Goal: Information Seeking & Learning: Learn about a topic

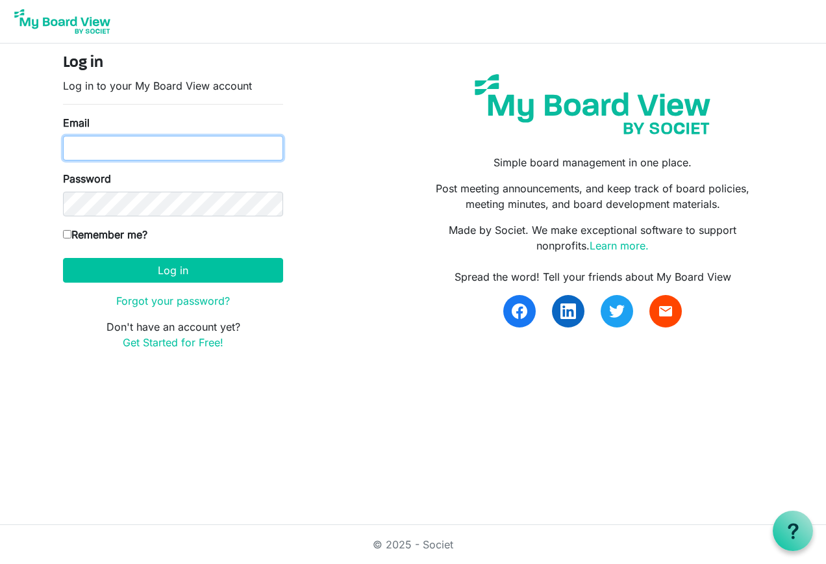
type input "tom@tvhcpa.com"
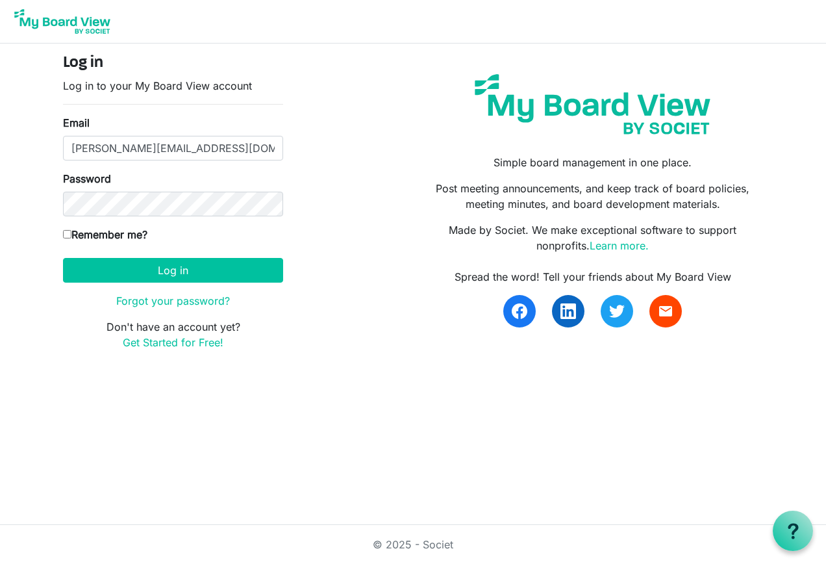
click at [66, 232] on input "Remember me?" at bounding box center [67, 234] width 8 height 8
checkbox input "true"
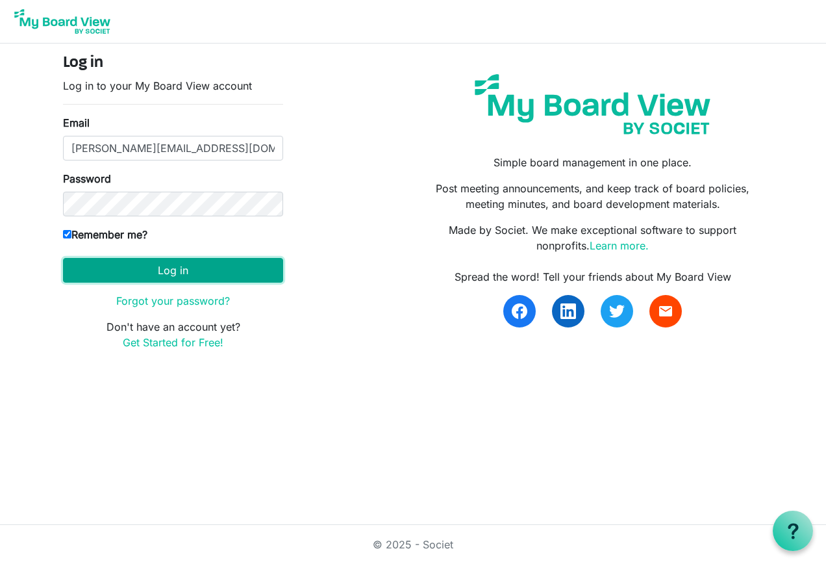
click at [158, 265] on button "Log in" at bounding box center [173, 270] width 220 height 25
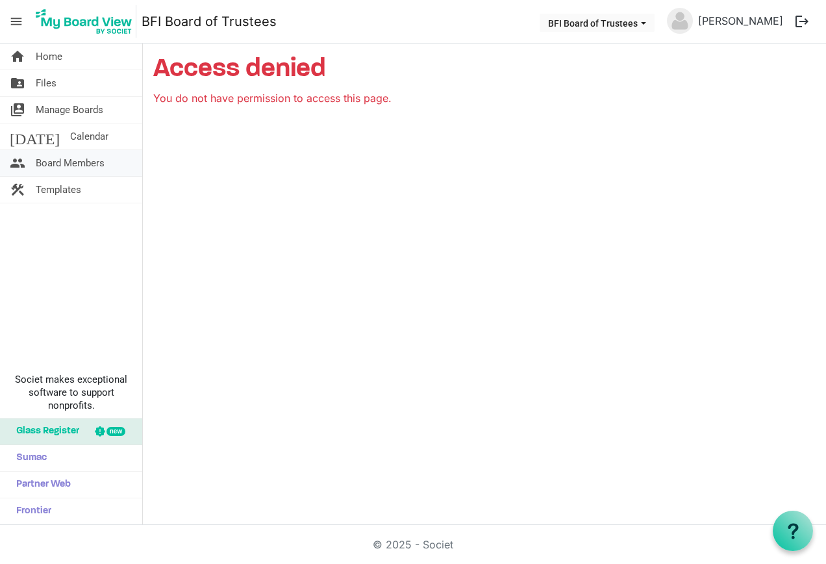
click at [66, 157] on span "Board Members" at bounding box center [70, 163] width 69 height 26
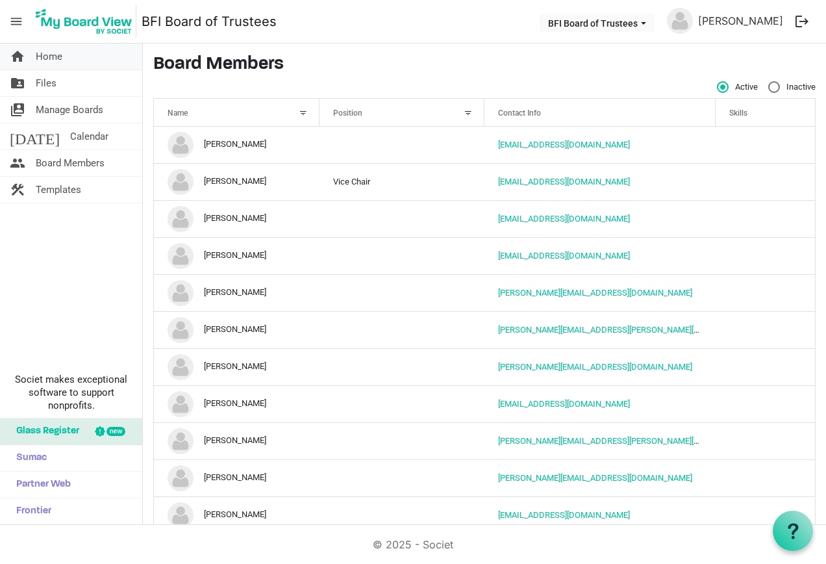
click at [47, 50] on span "Home" at bounding box center [49, 56] width 27 height 26
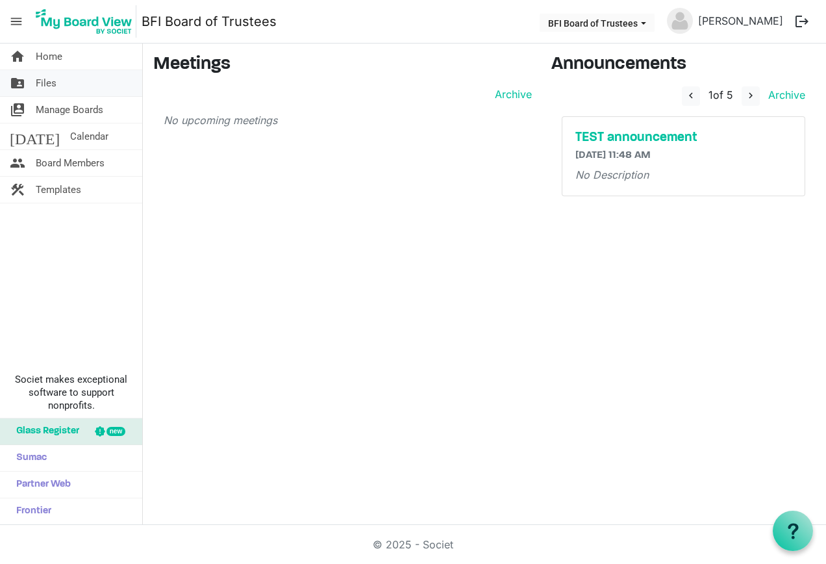
click at [48, 80] on span "Files" at bounding box center [46, 83] width 21 height 26
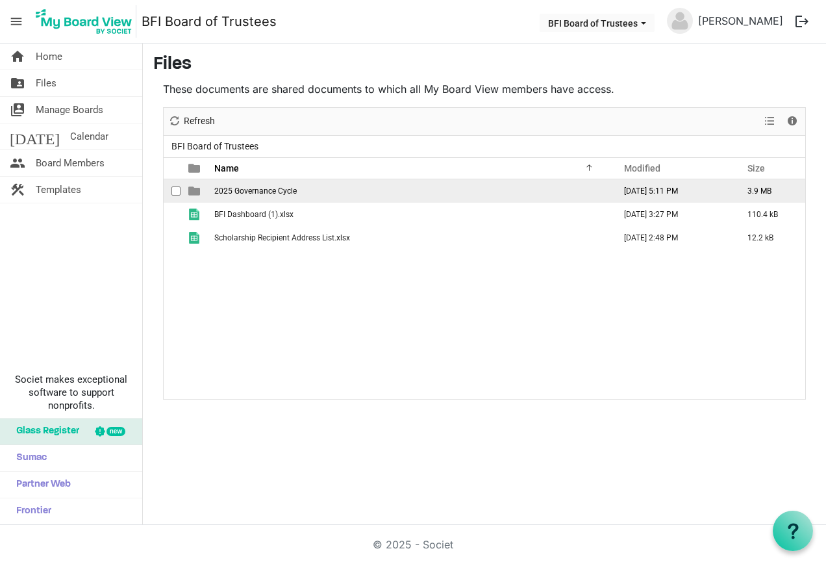
click at [341, 191] on td "2025 Governance Cycle" at bounding box center [410, 190] width 400 height 23
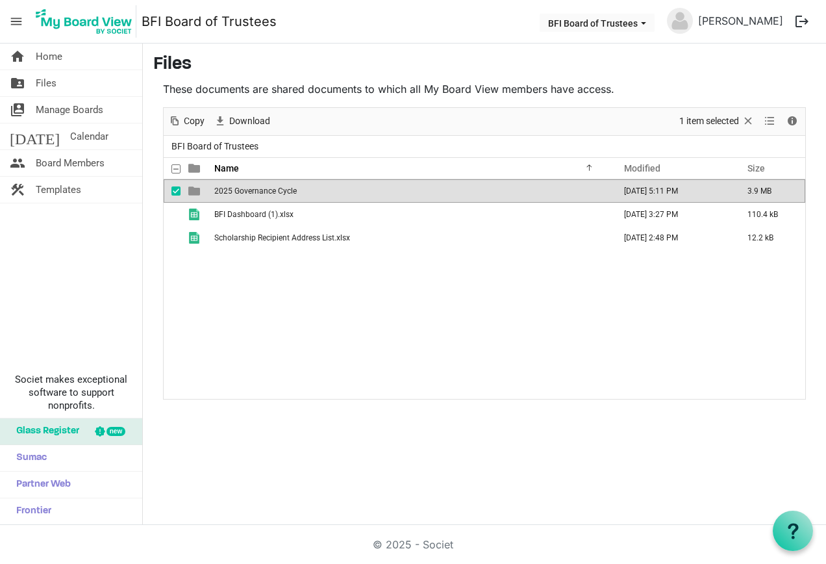
click at [341, 191] on td "2025 Governance Cycle" at bounding box center [410, 190] width 400 height 23
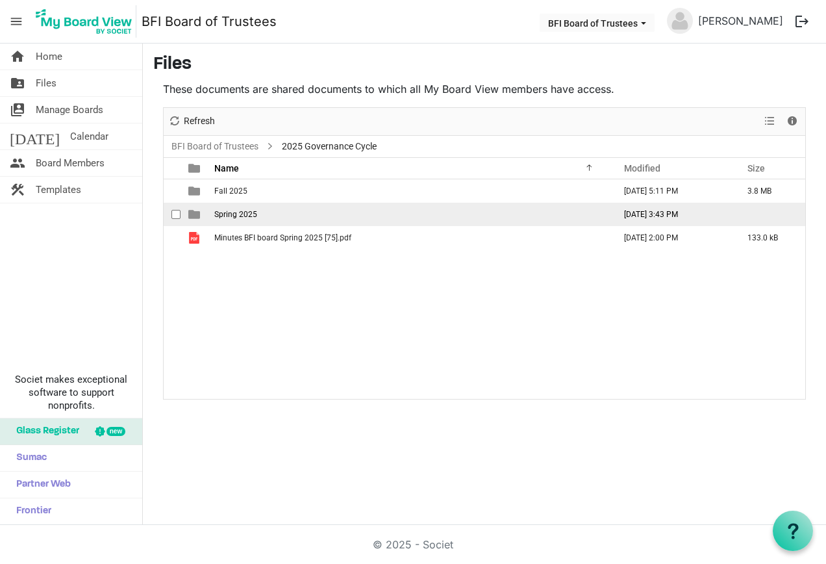
click at [245, 210] on span "Spring 2025" at bounding box center [235, 214] width 43 height 9
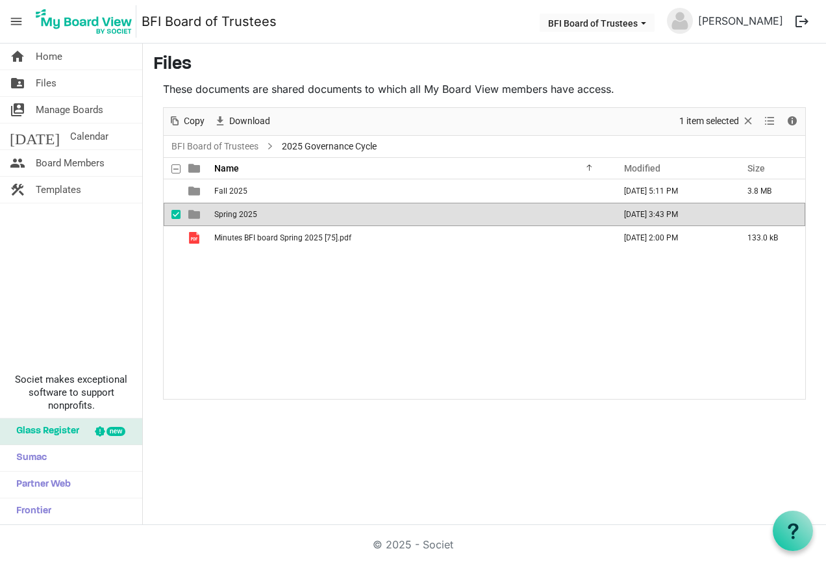
click at [245, 210] on span "Spring 2025" at bounding box center [235, 214] width 43 height 9
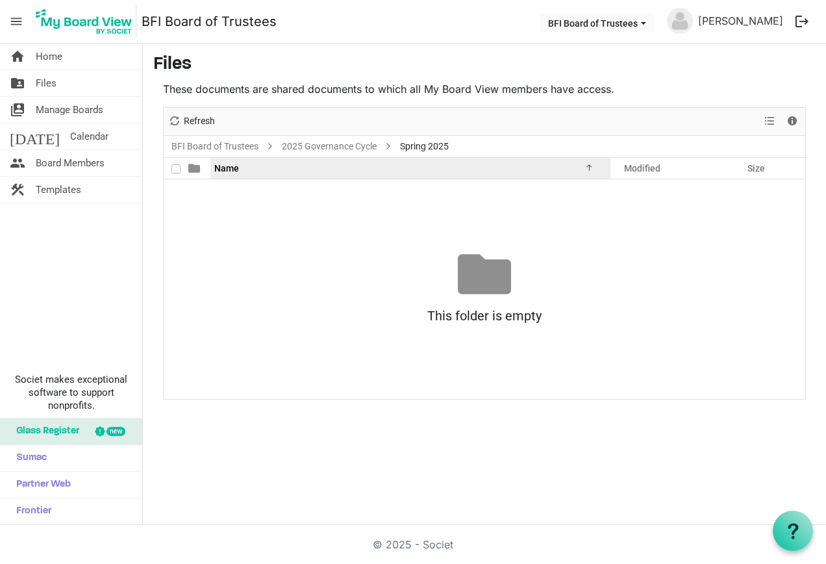
click at [227, 165] on span "Name" at bounding box center [226, 168] width 25 height 10
click at [364, 168] on div "Name" at bounding box center [405, 167] width 391 height 19
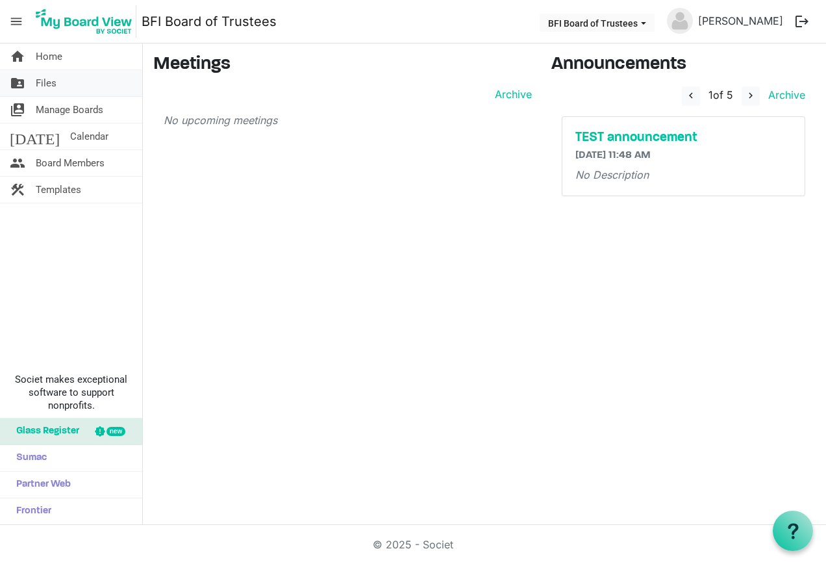
click at [49, 80] on span "Files" at bounding box center [46, 83] width 21 height 26
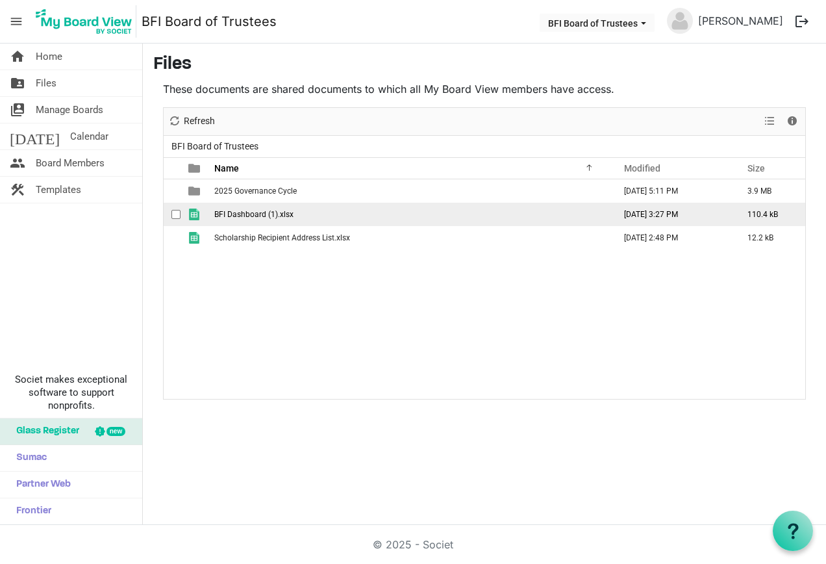
click at [253, 212] on span "BFI Dashboard (1).xlsx" at bounding box center [253, 214] width 79 height 9
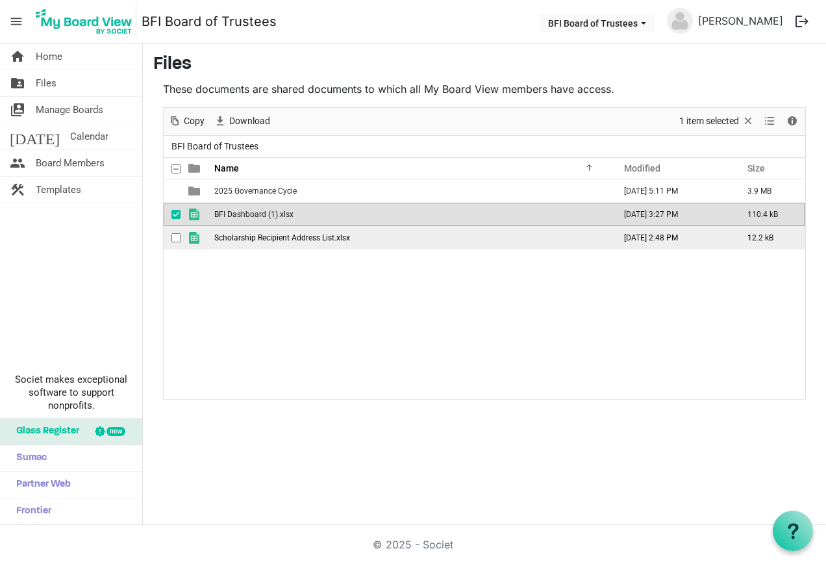
click at [257, 240] on span "Scholarship Recipient Address List.xlsx" at bounding box center [282, 237] width 136 height 9
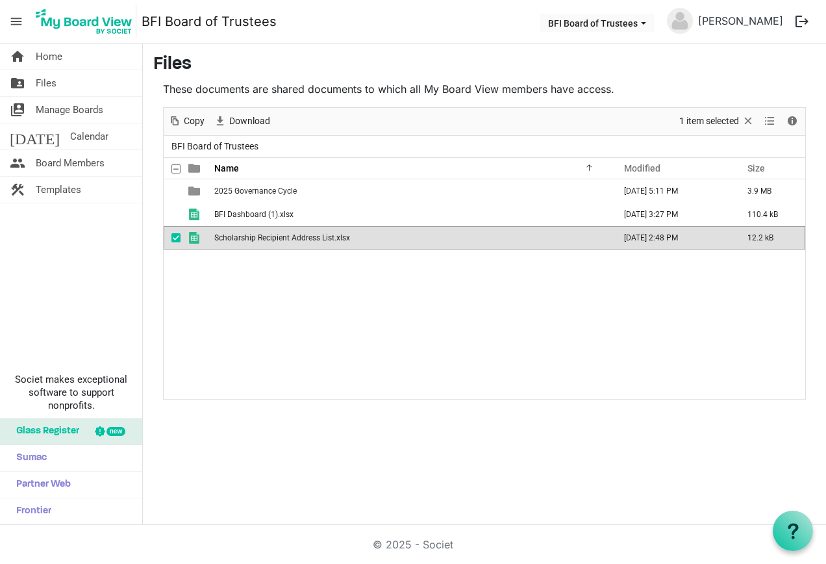
click at [257, 240] on span "Scholarship Recipient Address List.xlsx" at bounding box center [282, 237] width 136 height 9
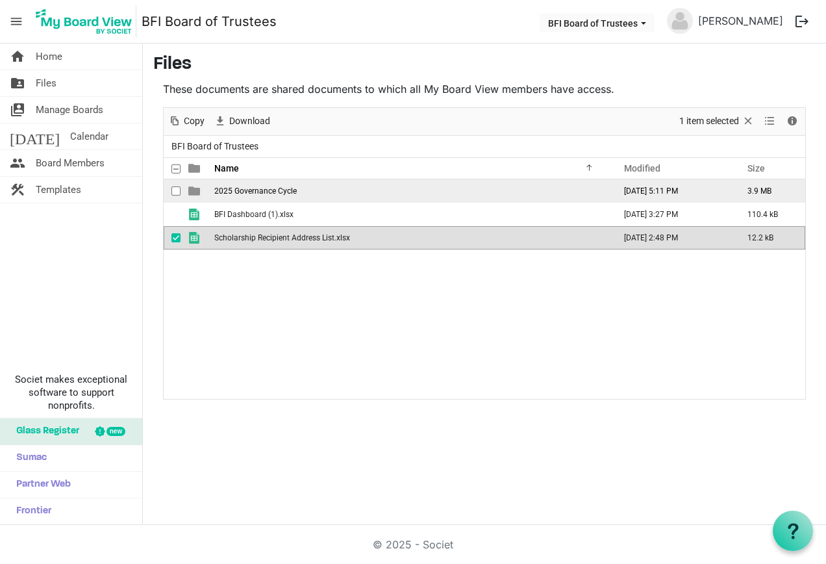
click at [252, 190] on span "2025 Governance Cycle" at bounding box center [255, 190] width 82 height 9
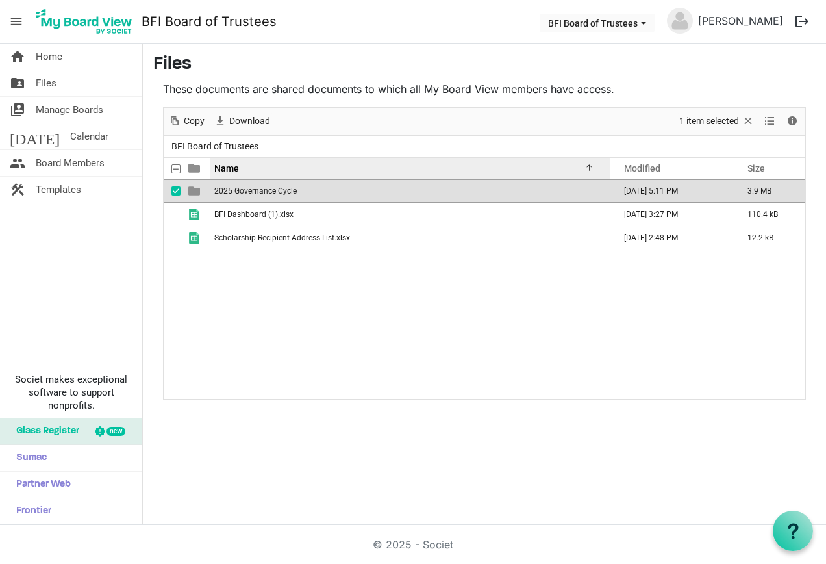
click at [260, 164] on div "Name" at bounding box center [405, 167] width 391 height 19
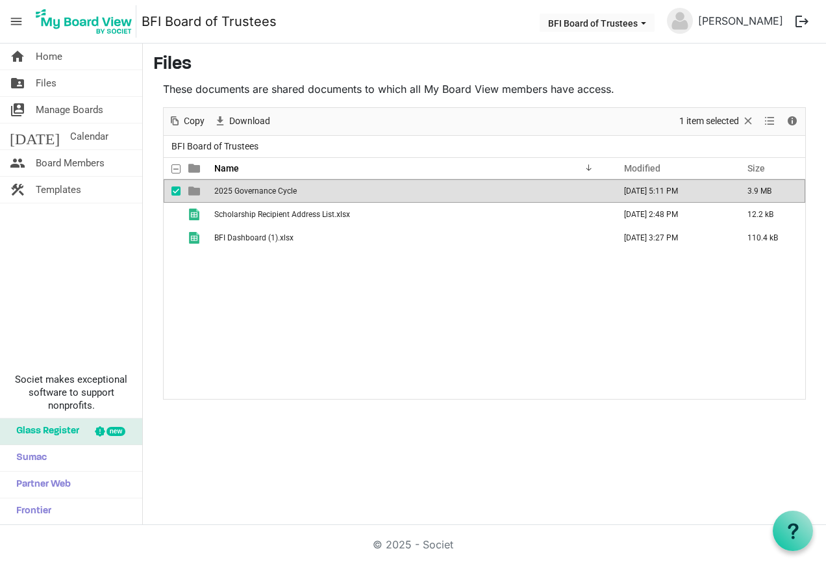
click at [251, 192] on span "2025 Governance Cycle" at bounding box center [255, 190] width 82 height 9
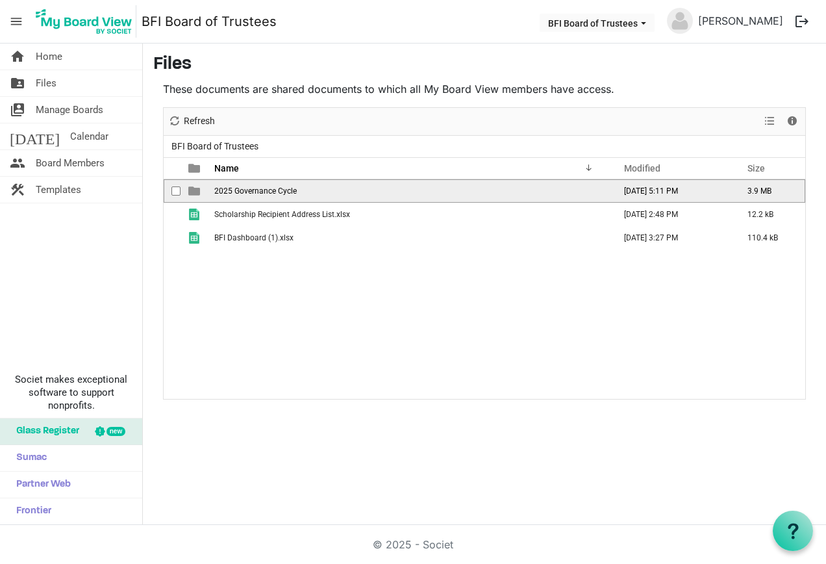
click at [251, 192] on span "2025 Governance Cycle" at bounding box center [255, 190] width 82 height 9
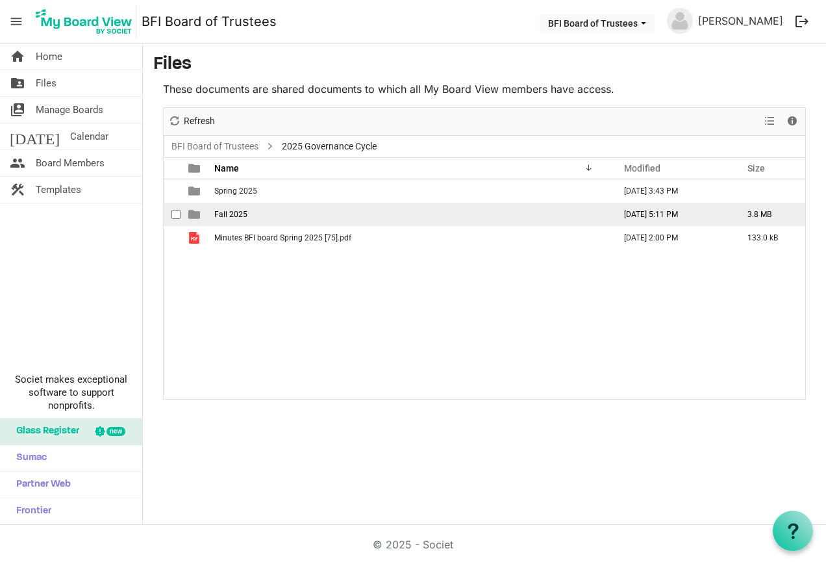
click at [236, 214] on span "Fall 2025" at bounding box center [230, 214] width 33 height 9
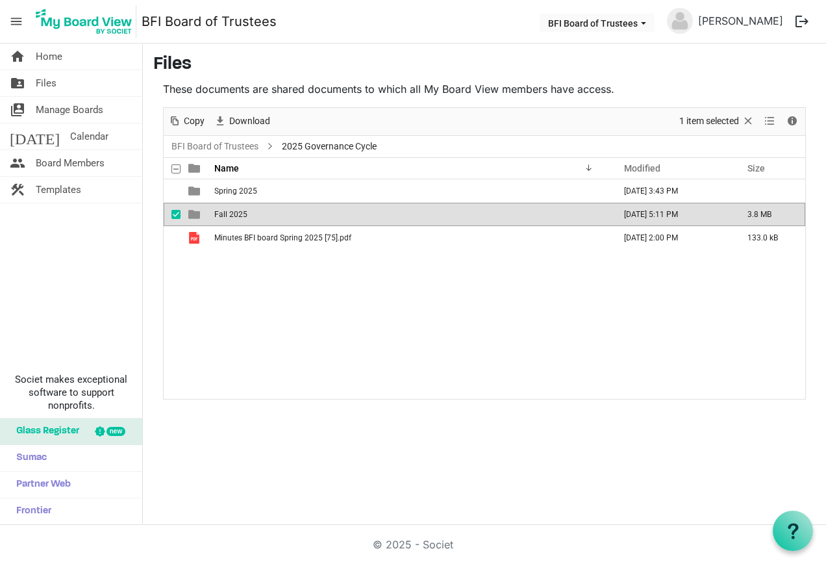
click at [236, 214] on span "Fall 2025" at bounding box center [230, 214] width 33 height 9
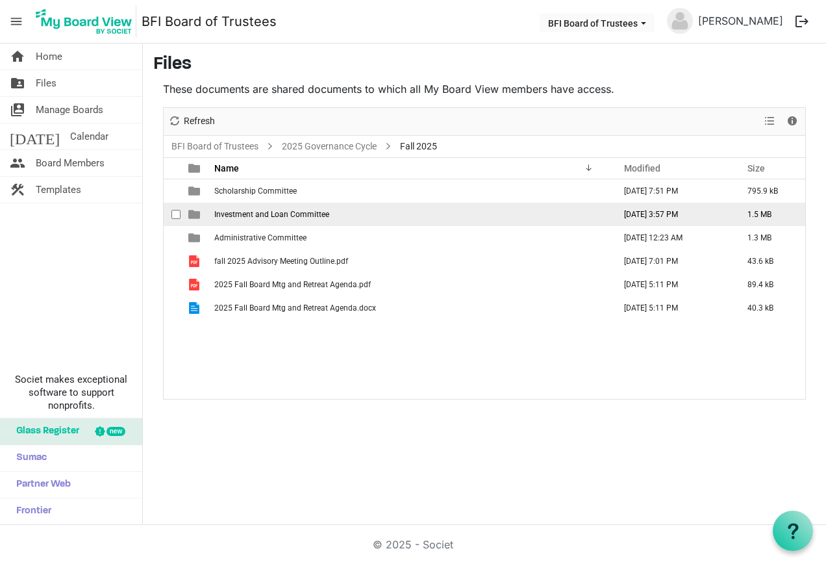
click at [255, 212] on span "Investment and Loan Committee" at bounding box center [271, 214] width 115 height 9
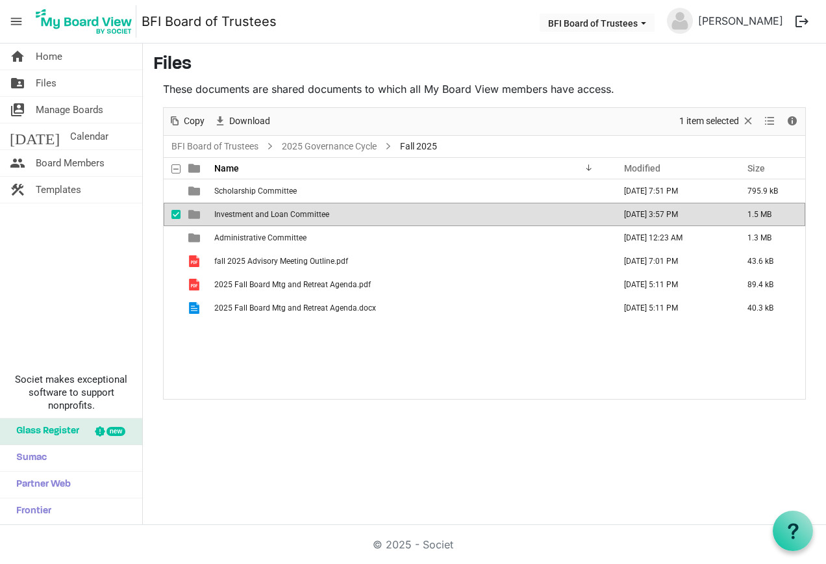
click at [255, 212] on span "Investment and Loan Committee" at bounding box center [271, 214] width 115 height 9
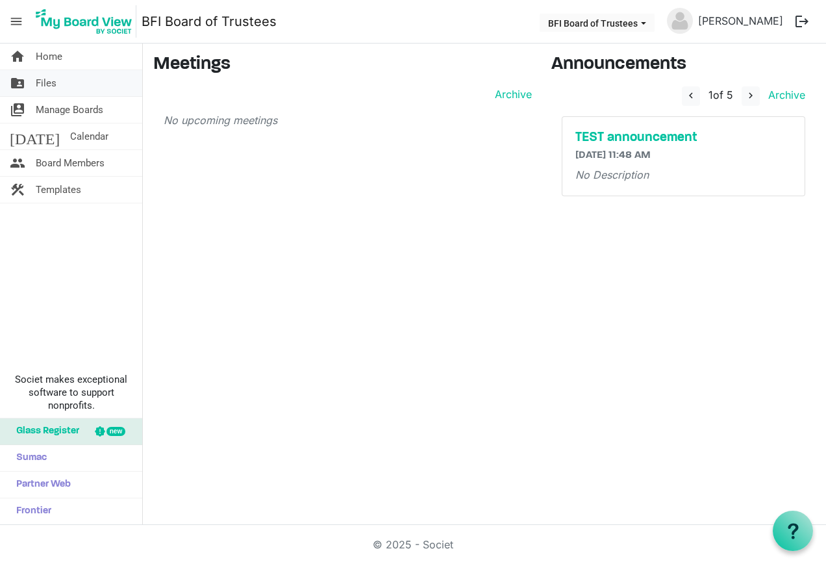
click at [48, 82] on span "Files" at bounding box center [46, 83] width 21 height 26
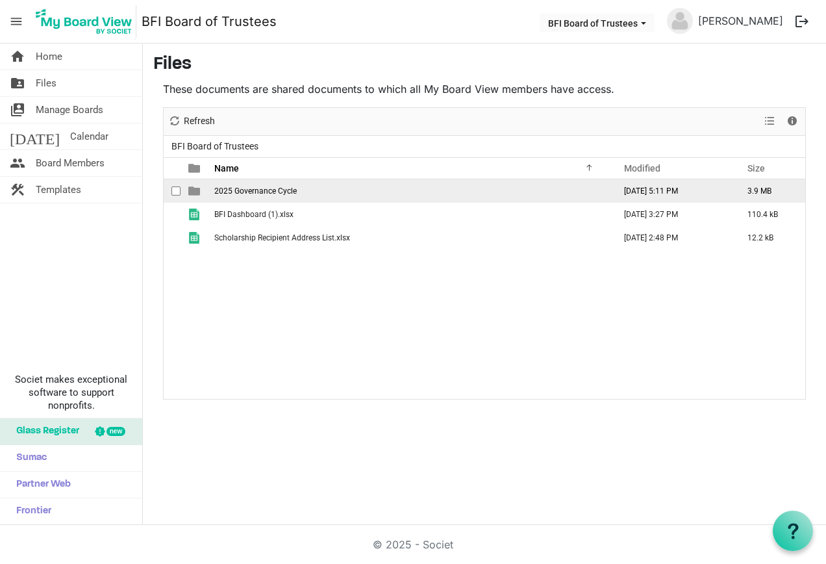
click at [256, 187] on span "2025 Governance Cycle" at bounding box center [255, 190] width 82 height 9
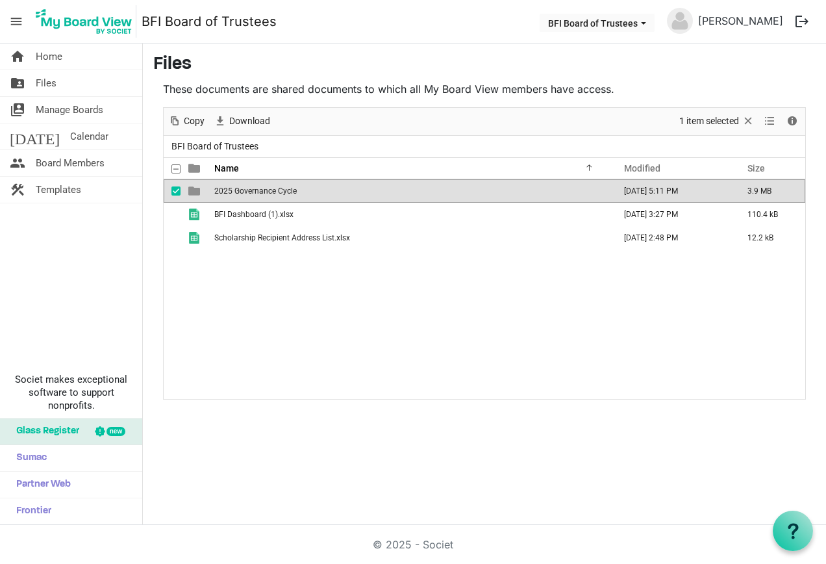
click at [256, 187] on span "2025 Governance Cycle" at bounding box center [255, 190] width 82 height 9
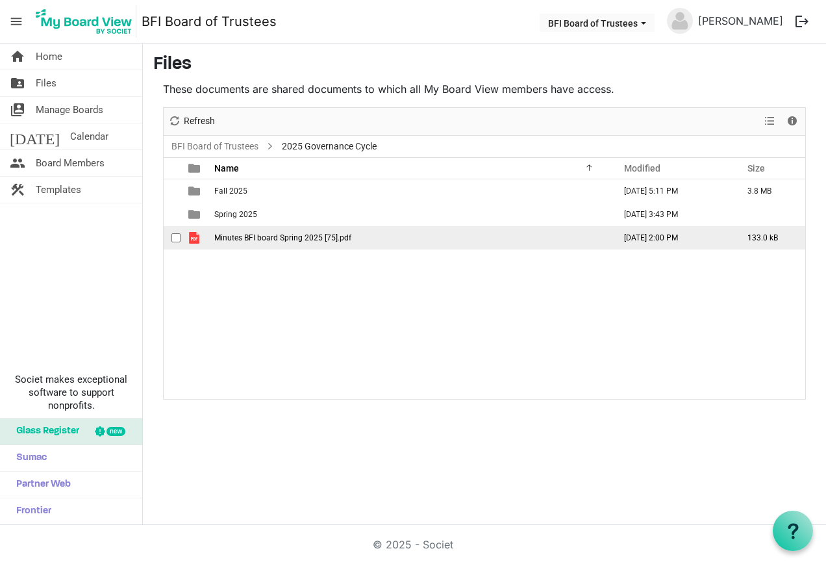
click at [255, 237] on span "Minutes BFI board Spring 2025 [75].pdf" at bounding box center [282, 237] width 137 height 9
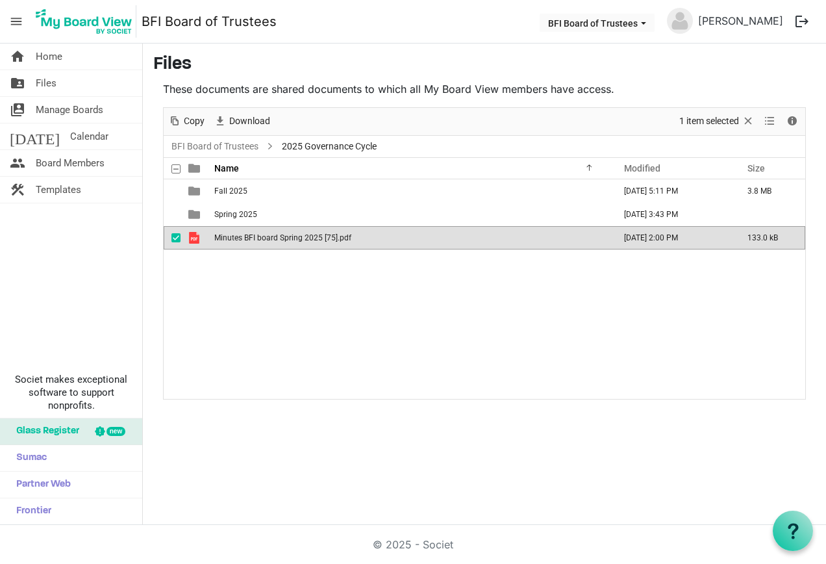
click at [255, 237] on span "Minutes BFI board Spring 2025 [75].pdf" at bounding box center [282, 237] width 137 height 9
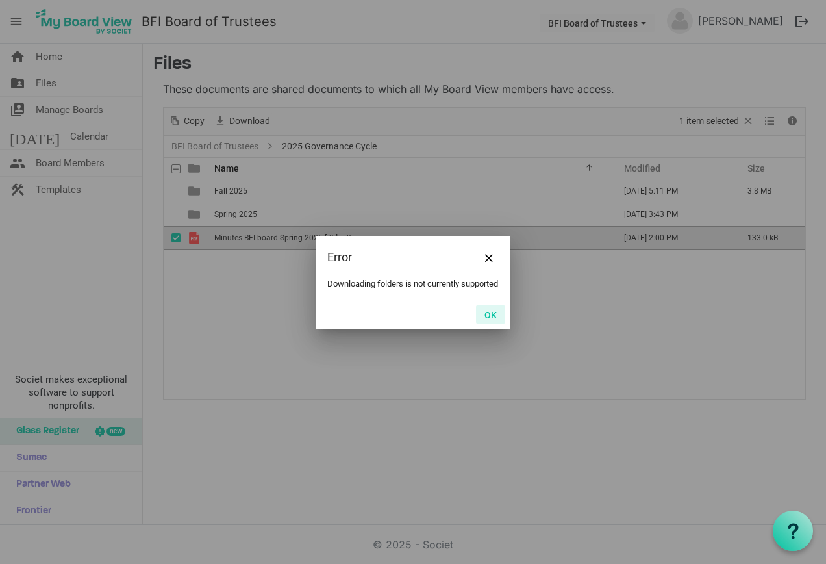
click at [488, 319] on button "OK" at bounding box center [490, 314] width 29 height 18
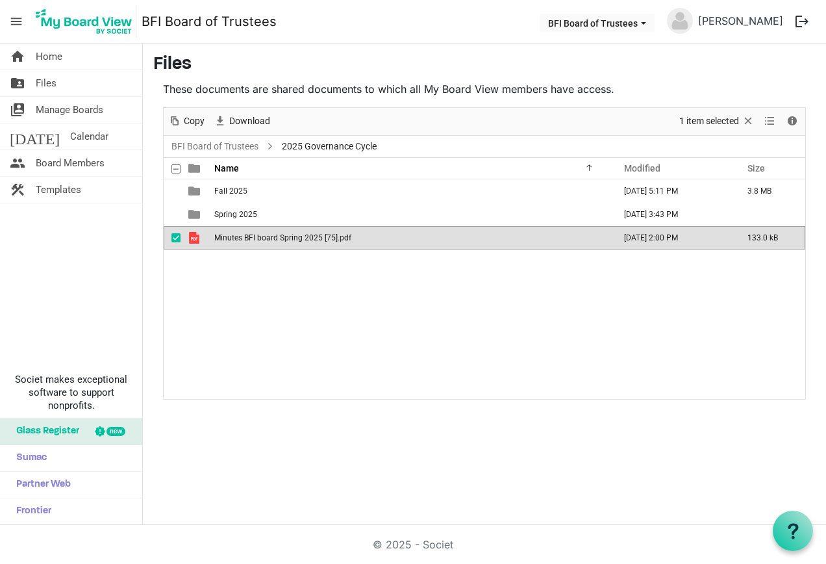
click at [334, 240] on span "Minutes BFI board Spring 2025 [75].pdf" at bounding box center [282, 237] width 137 height 9
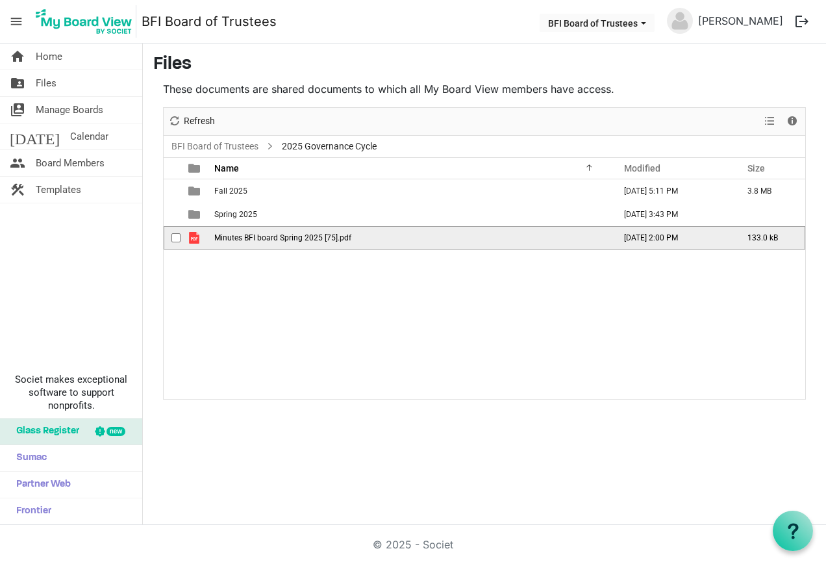
click at [334, 240] on span "Minutes BFI board Spring 2025 [75].pdf" at bounding box center [282, 237] width 137 height 9
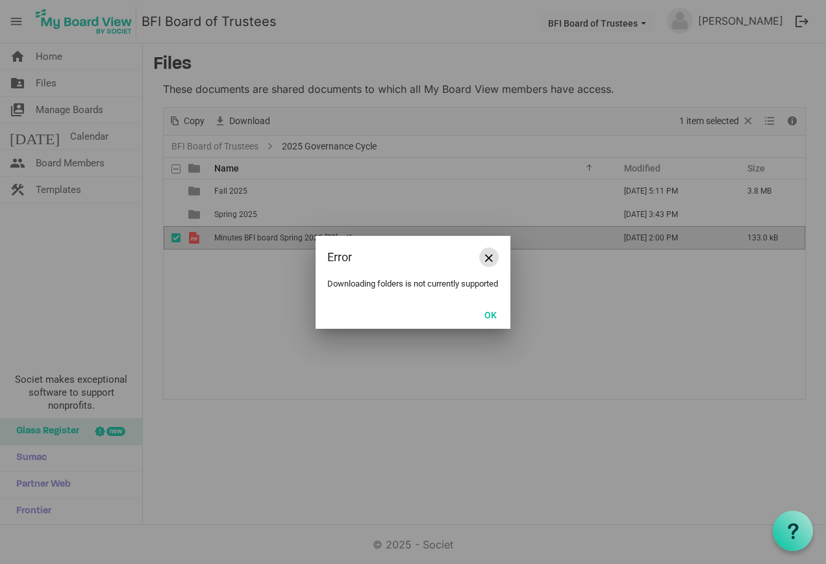
click at [486, 254] on span "Close" at bounding box center [489, 258] width 8 height 8
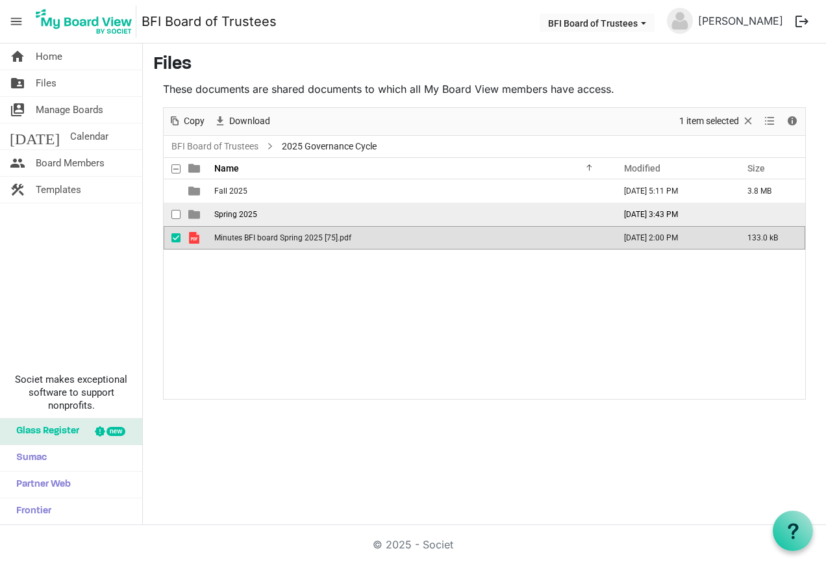
click at [366, 217] on td "Spring 2025" at bounding box center [410, 214] width 400 height 23
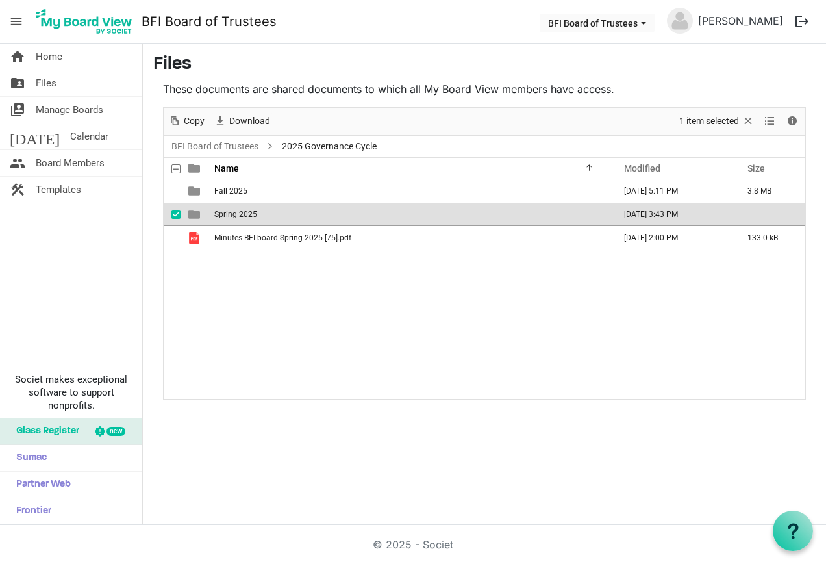
click at [366, 217] on td "Spring 2025" at bounding box center [410, 214] width 400 height 23
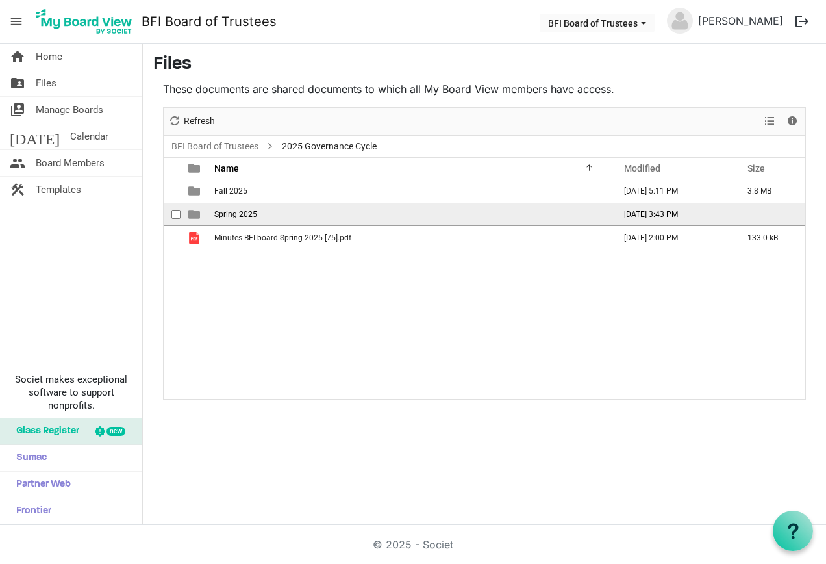
click at [366, 217] on td "Spring 2025" at bounding box center [410, 214] width 400 height 23
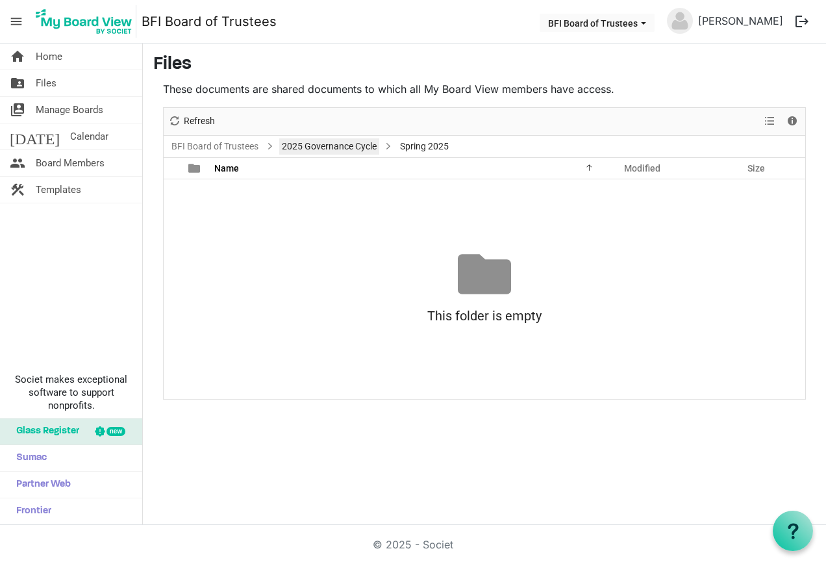
click at [311, 141] on link "2025 Governance Cycle" at bounding box center [329, 146] width 100 height 16
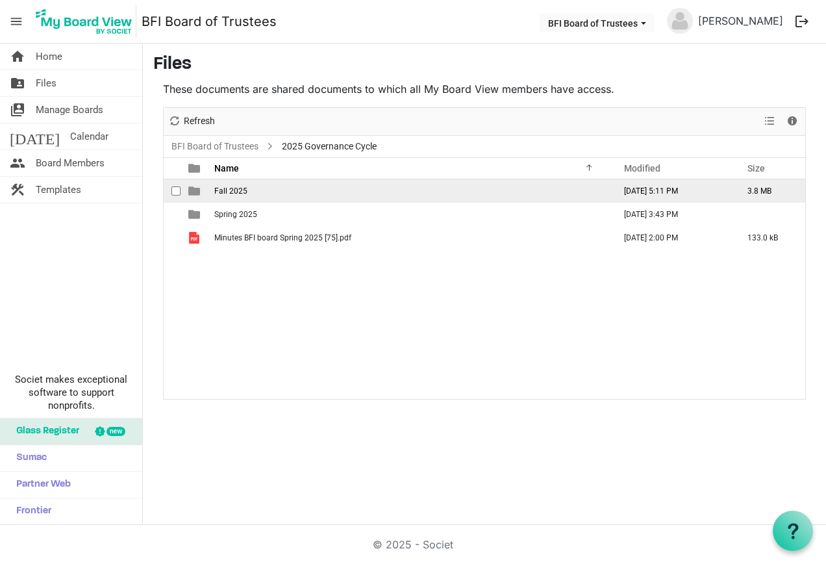
click at [264, 188] on td "Fall 2025" at bounding box center [410, 190] width 400 height 23
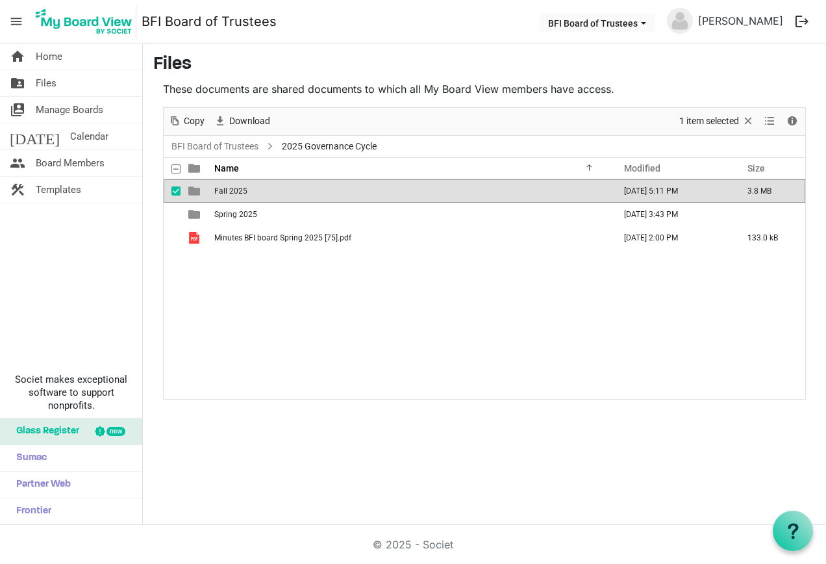
click at [264, 188] on td "Fall 2025" at bounding box center [410, 190] width 400 height 23
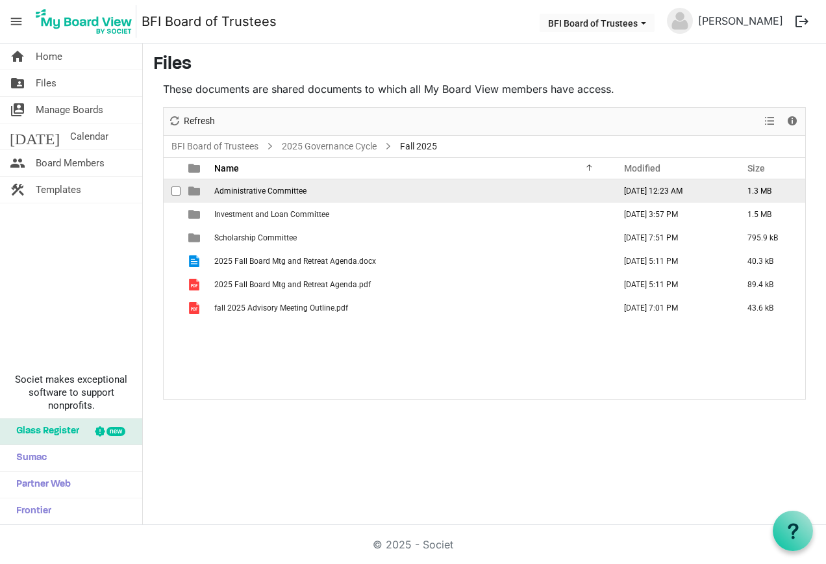
click at [432, 188] on td "Administrative Committee" at bounding box center [410, 190] width 400 height 23
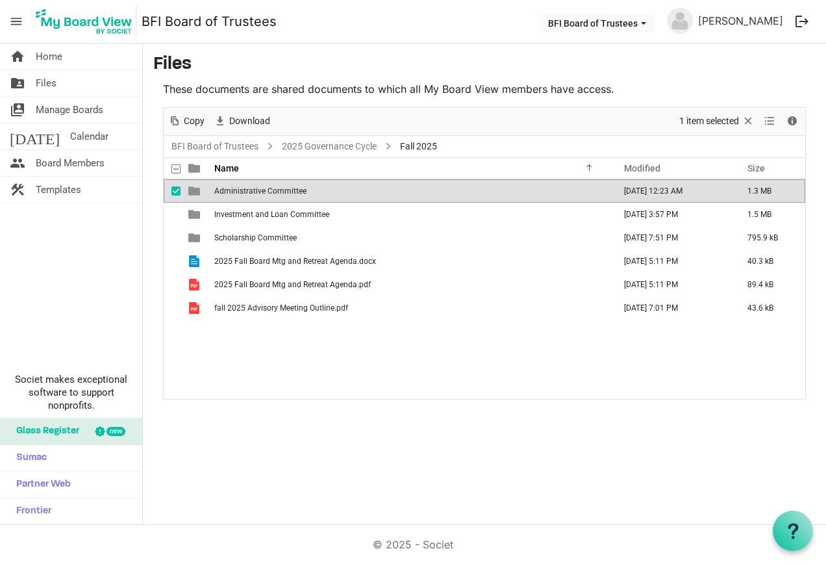
click at [432, 188] on td "Administrative Committee" at bounding box center [410, 190] width 400 height 23
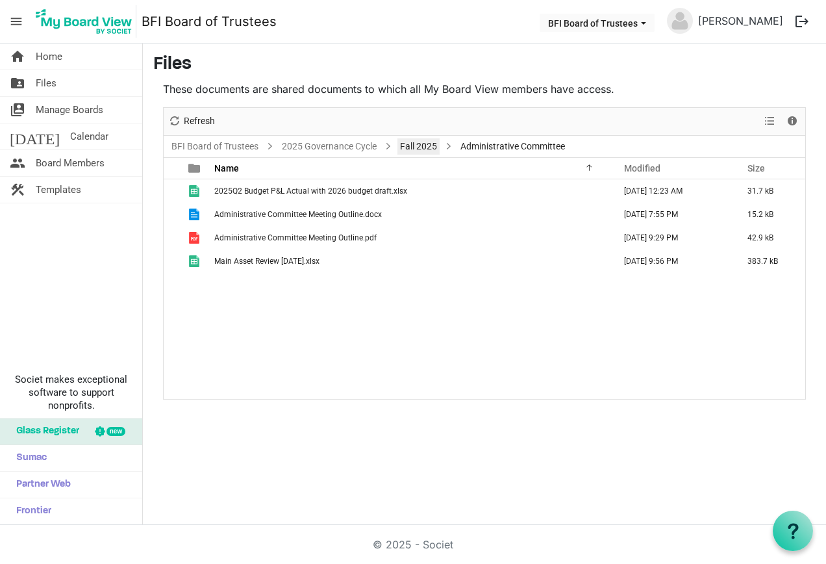
click at [419, 142] on link "Fall 2025" at bounding box center [418, 146] width 42 height 16
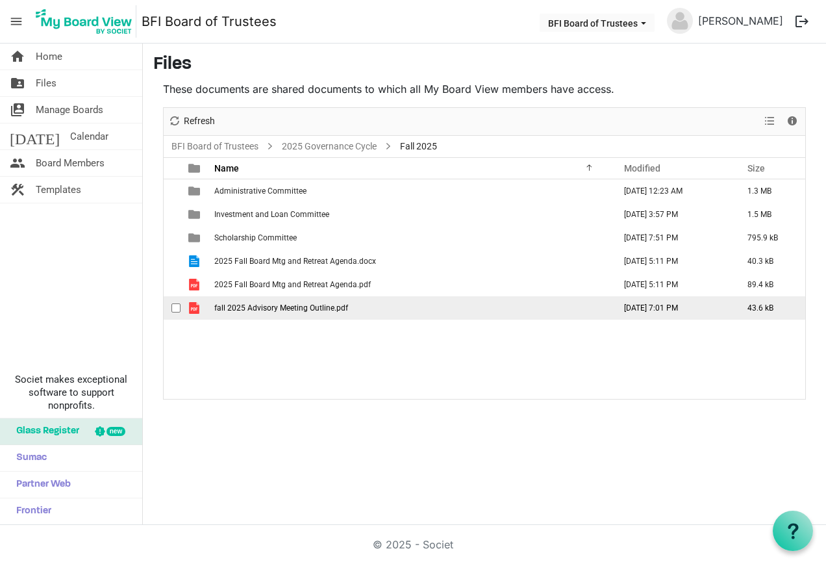
click at [363, 310] on td "fall 2025 Advisory Meeting Outline.pdf" at bounding box center [410, 307] width 400 height 23
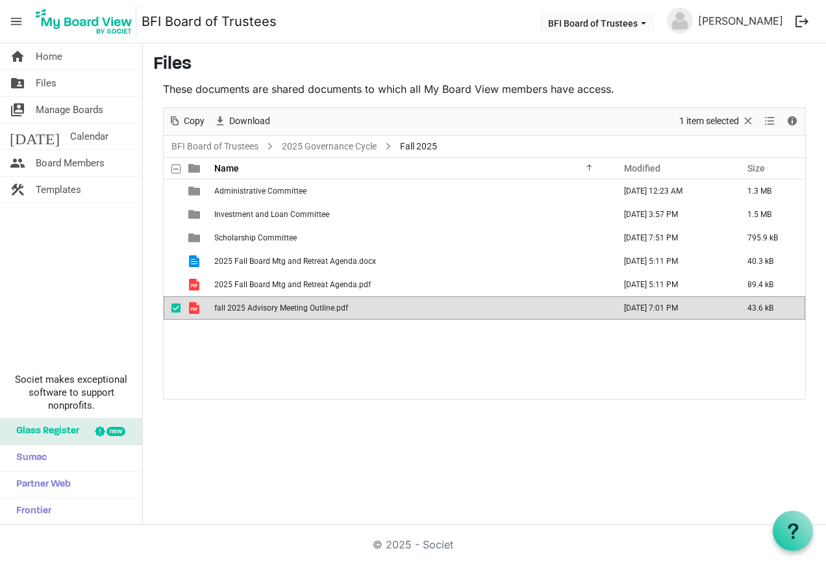
click at [363, 310] on td "fall 2025 Advisory Meeting Outline.pdf" at bounding box center [410, 307] width 400 height 23
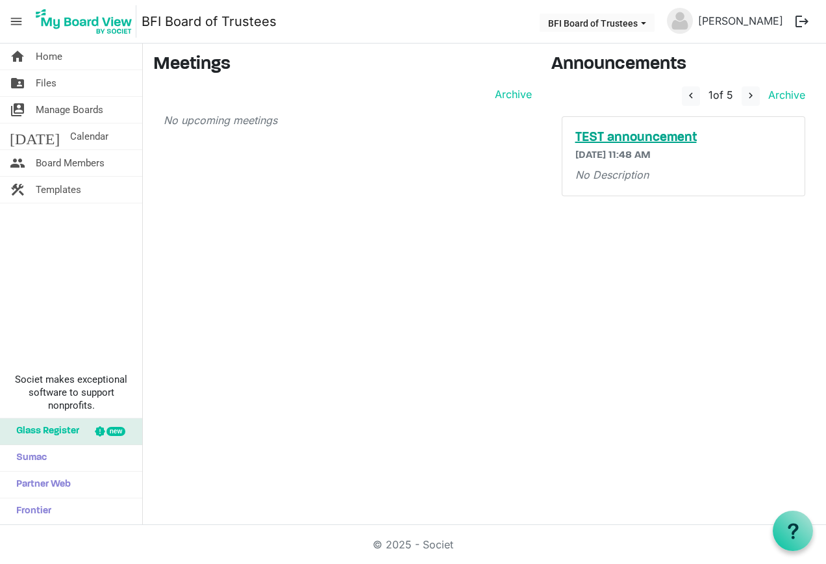
click at [679, 134] on h5 "TEST announcement" at bounding box center [683, 138] width 217 height 16
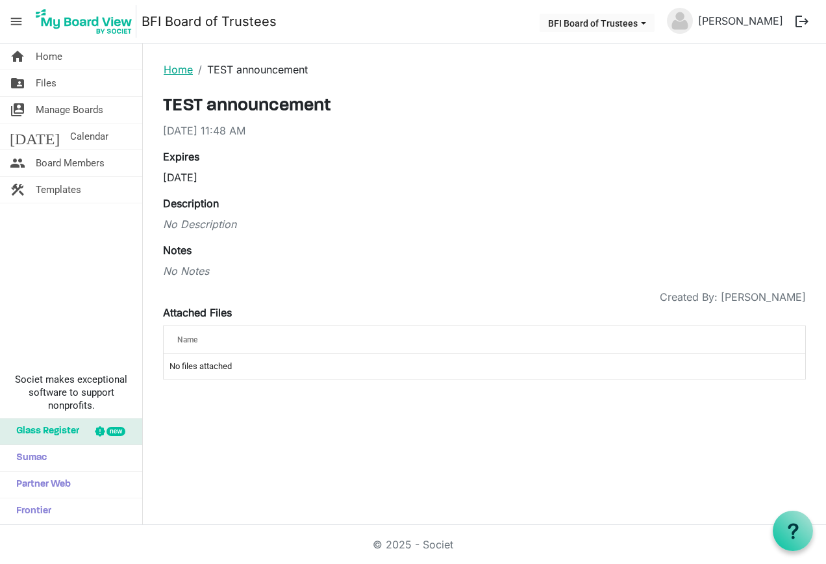
click at [175, 67] on link "Home" at bounding box center [178, 69] width 29 height 13
